Goal: Navigation & Orientation: Find specific page/section

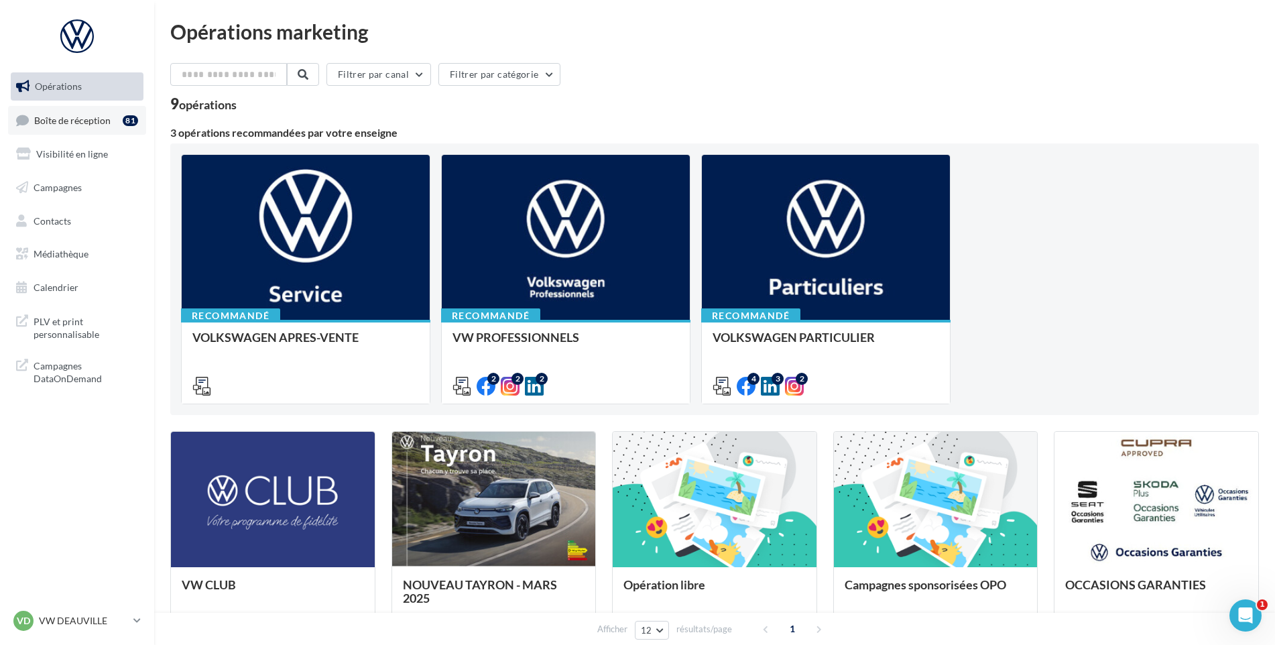
click at [42, 119] on span "Boîte de réception" at bounding box center [72, 119] width 76 height 11
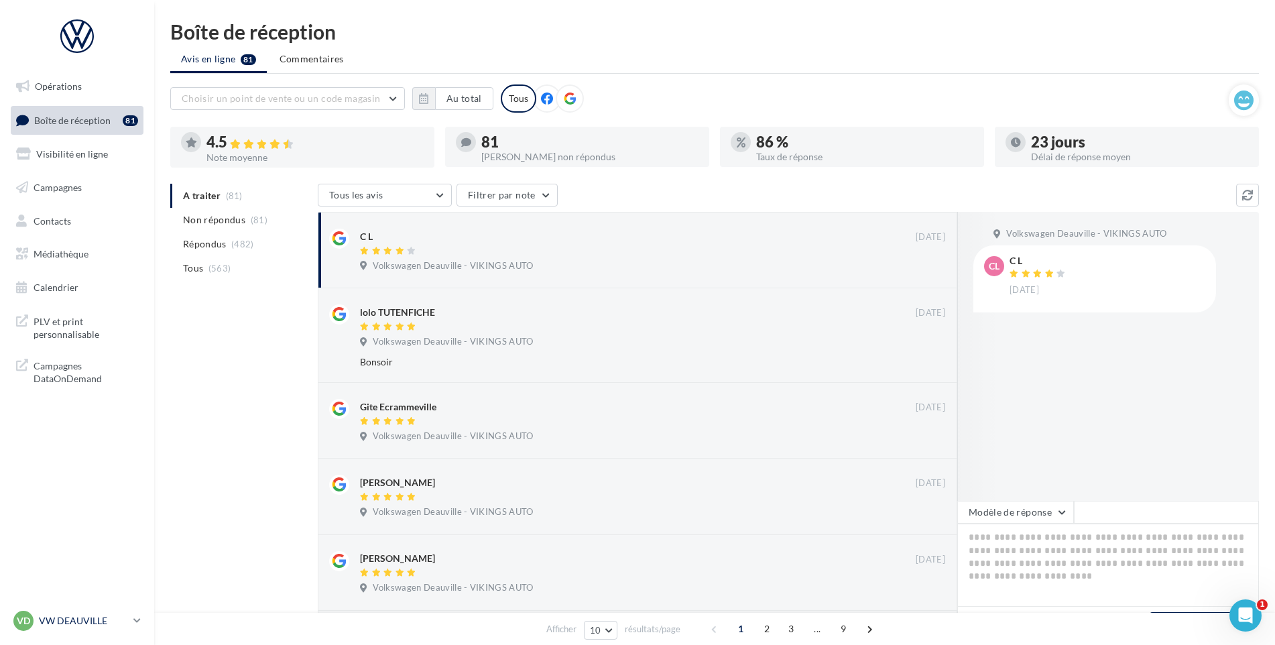
click at [109, 609] on link "VD VW DEAUVILLE vw-touq-vau" at bounding box center [77, 620] width 133 height 25
click at [102, 615] on p "VW DEAUVILLE" at bounding box center [83, 620] width 89 height 13
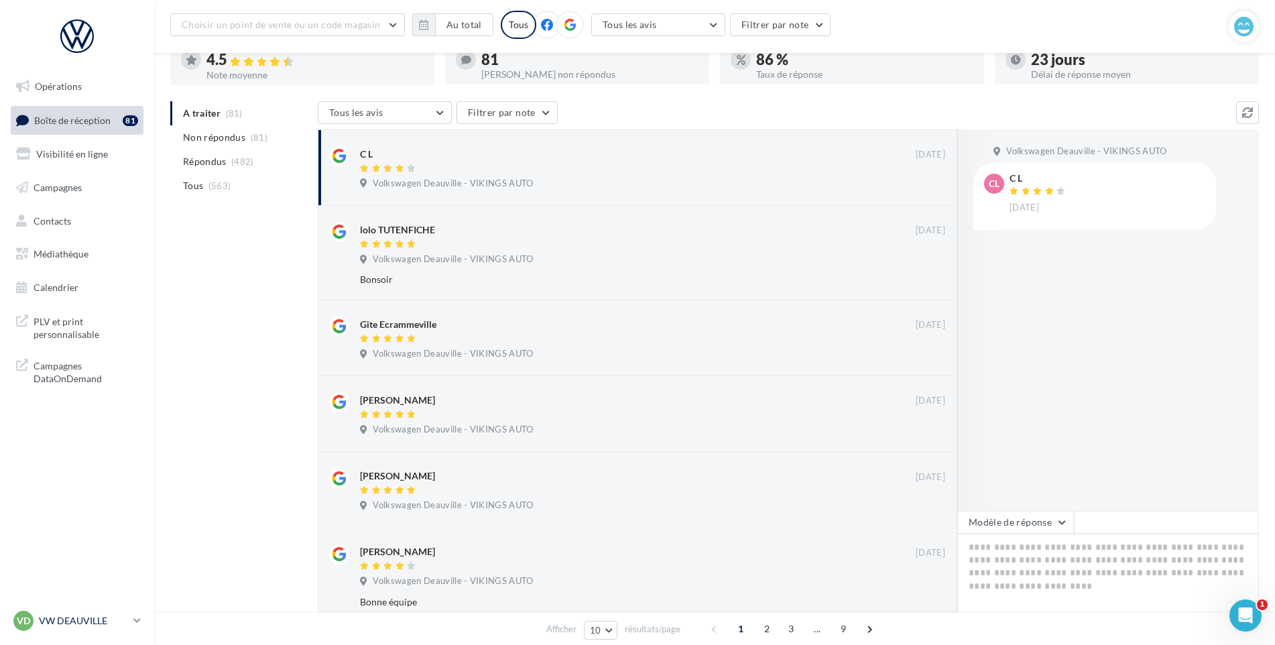
scroll to position [134, 0]
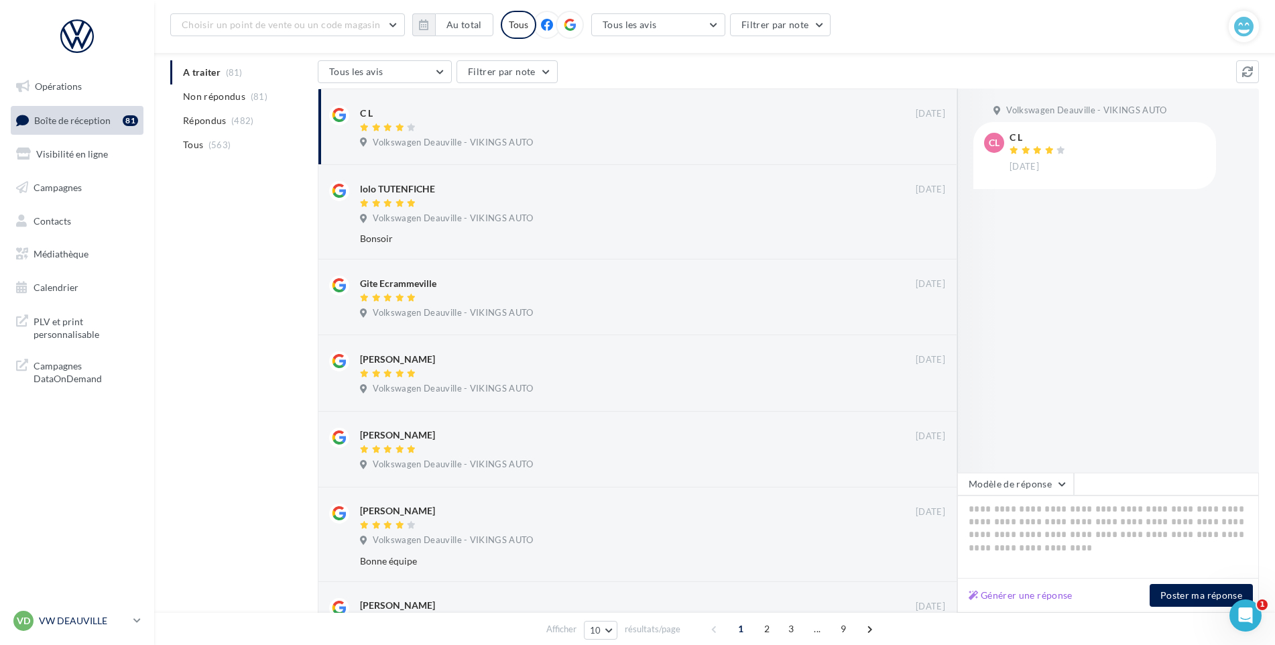
click at [76, 630] on div "VD VW DEAUVILLE vw-touq-vau" at bounding box center [70, 621] width 115 height 20
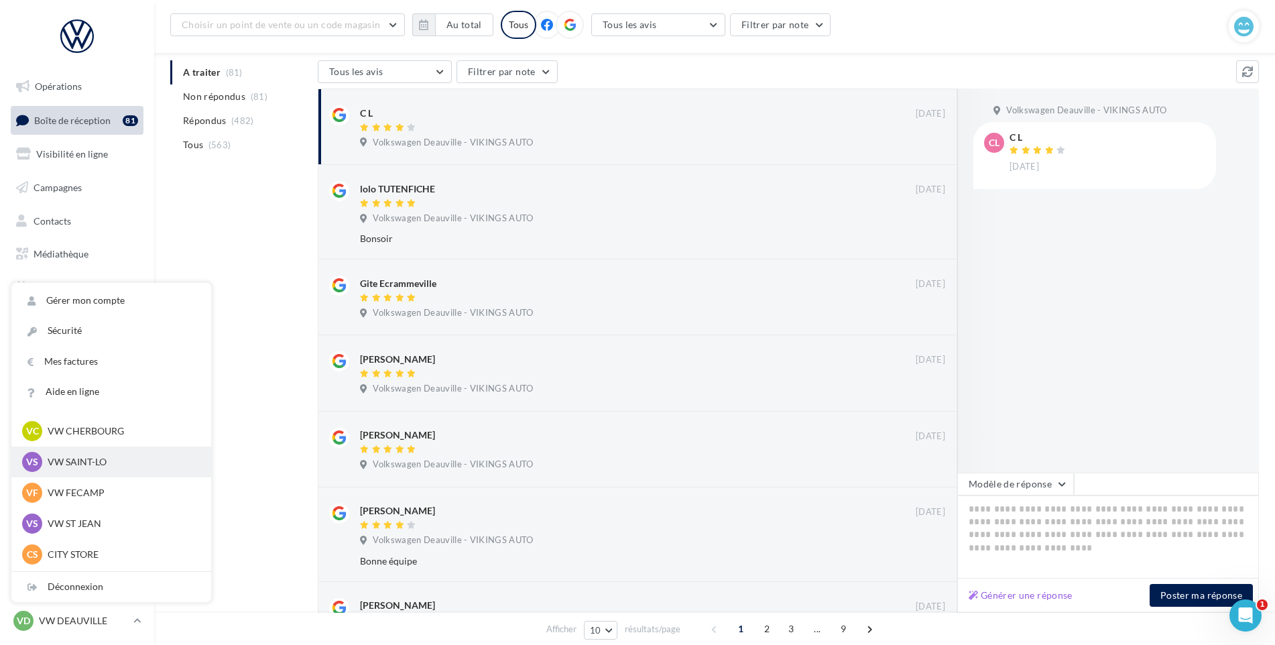
scroll to position [201, 0]
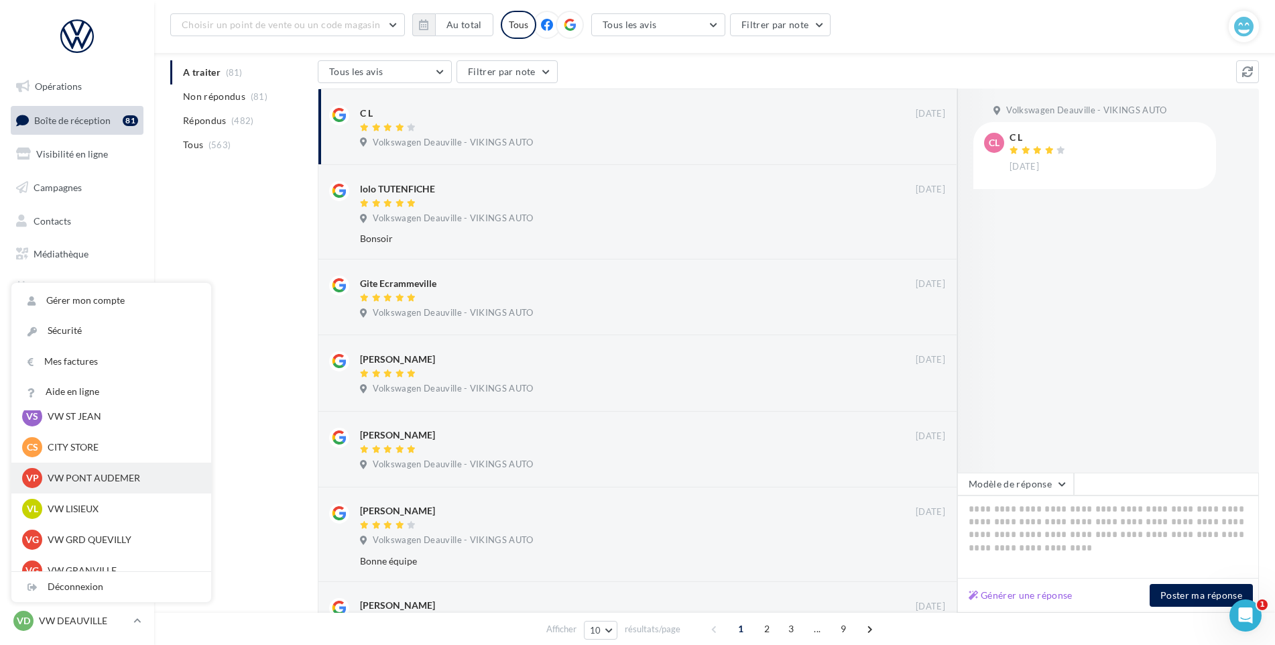
click at [83, 481] on p "VW PONT AUDEMER" at bounding box center [121, 477] width 147 height 13
